Goal: Task Accomplishment & Management: Manage account settings

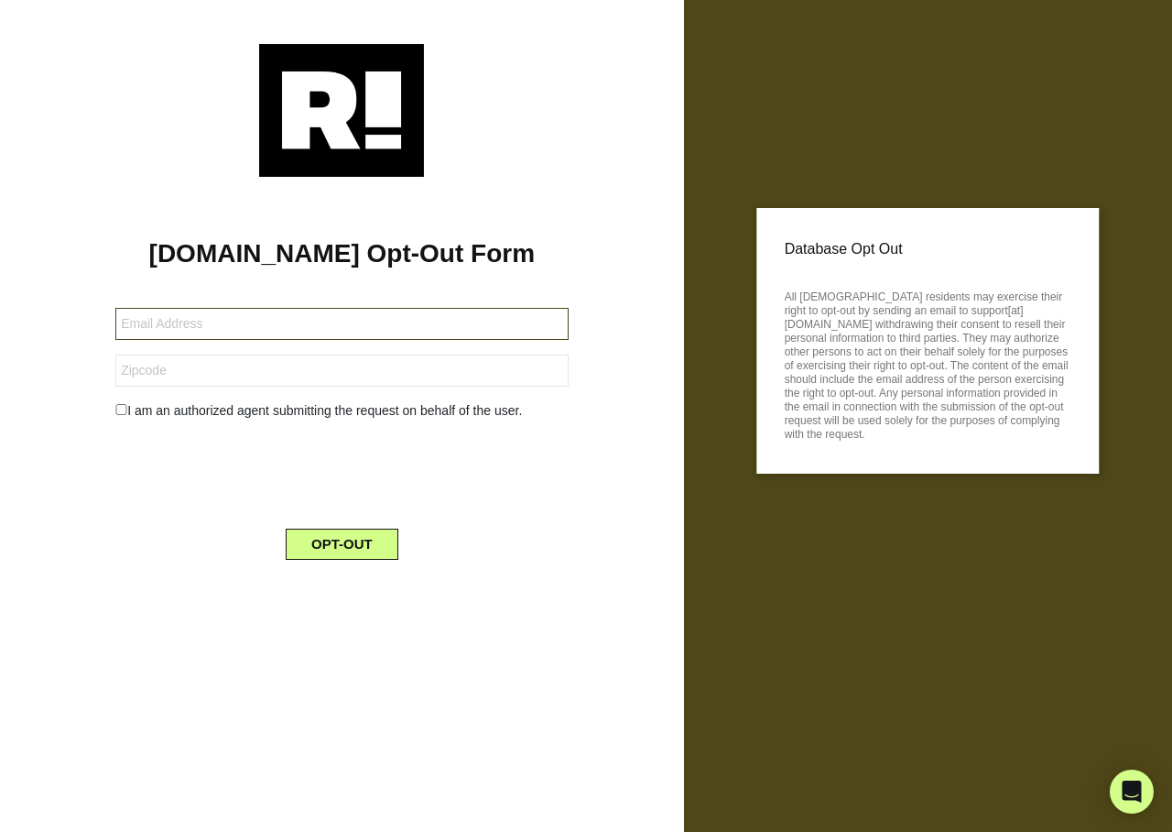
type input "gckuklinski@gmail.com"
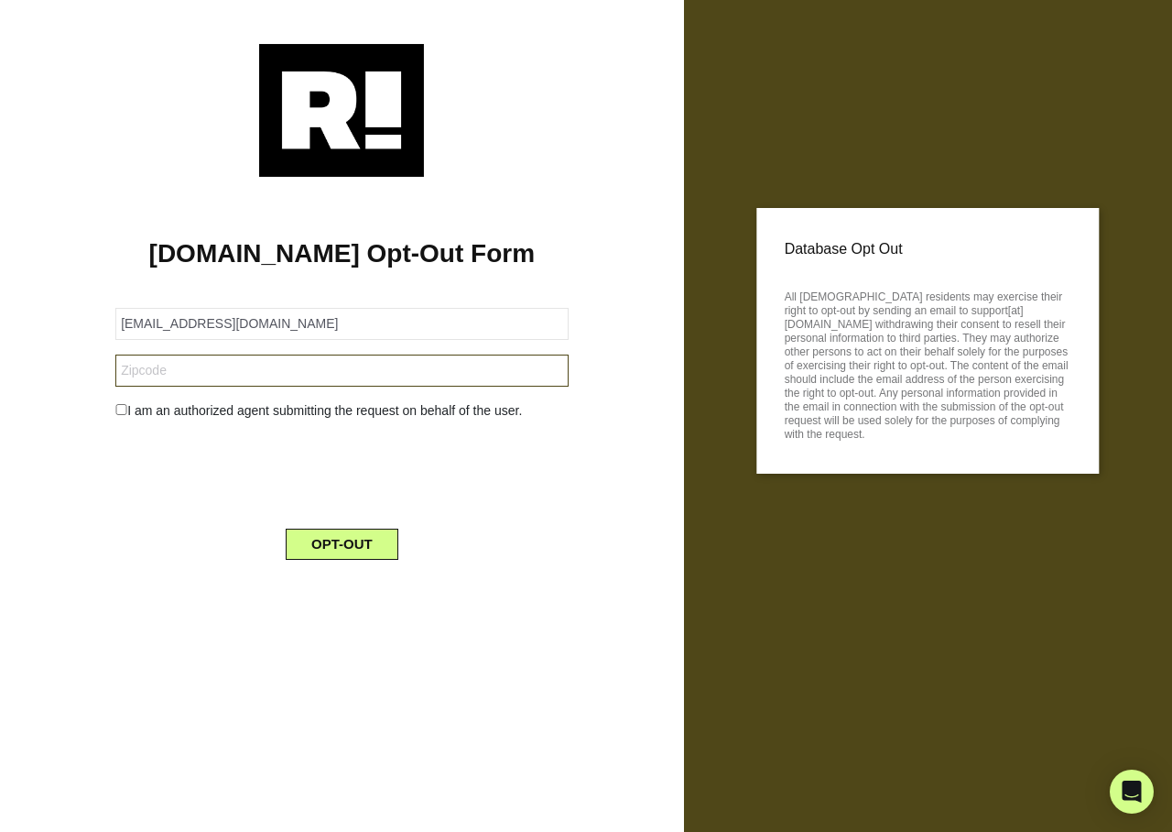
type input "54923"
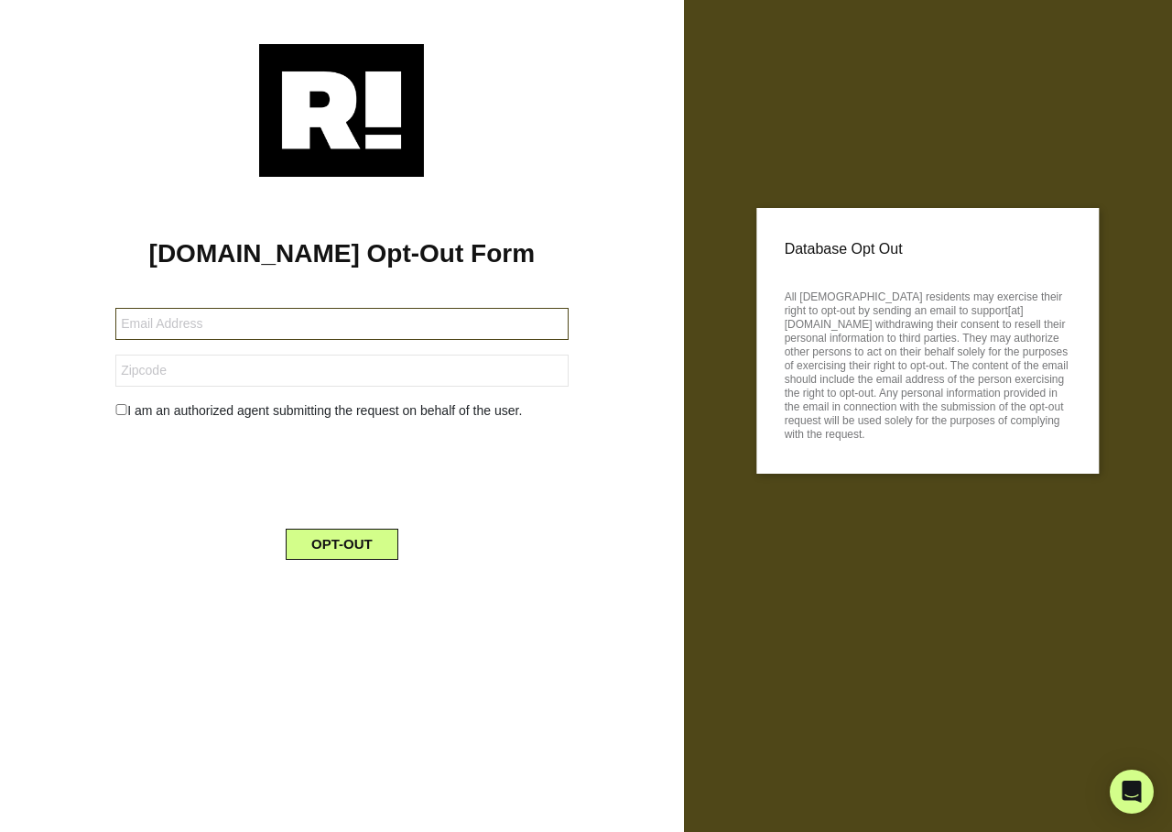
type input "[EMAIL_ADDRESS][DOMAIN_NAME]"
type input "50126"
